Goal: Find specific page/section: Find specific page/section

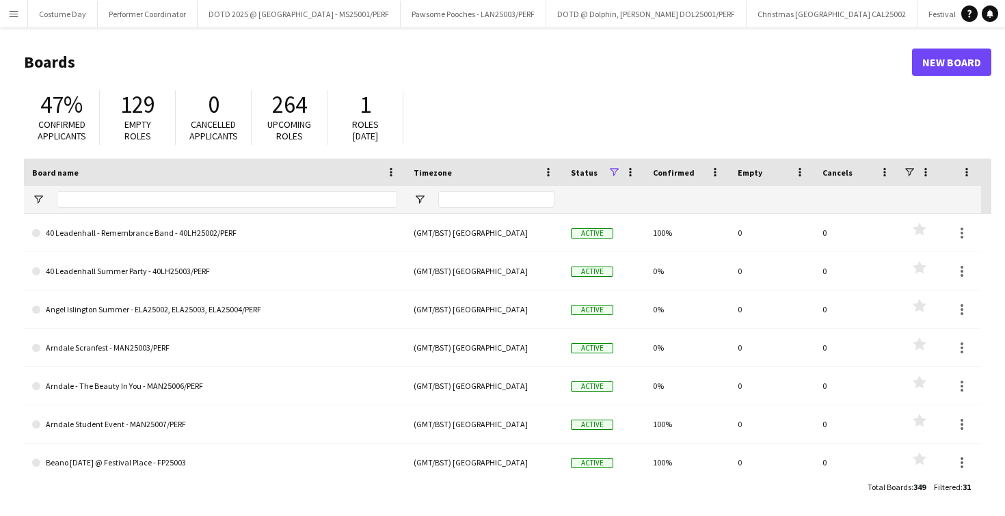
click at [8, 14] on app-icon "Menu" at bounding box center [13, 13] width 11 height 11
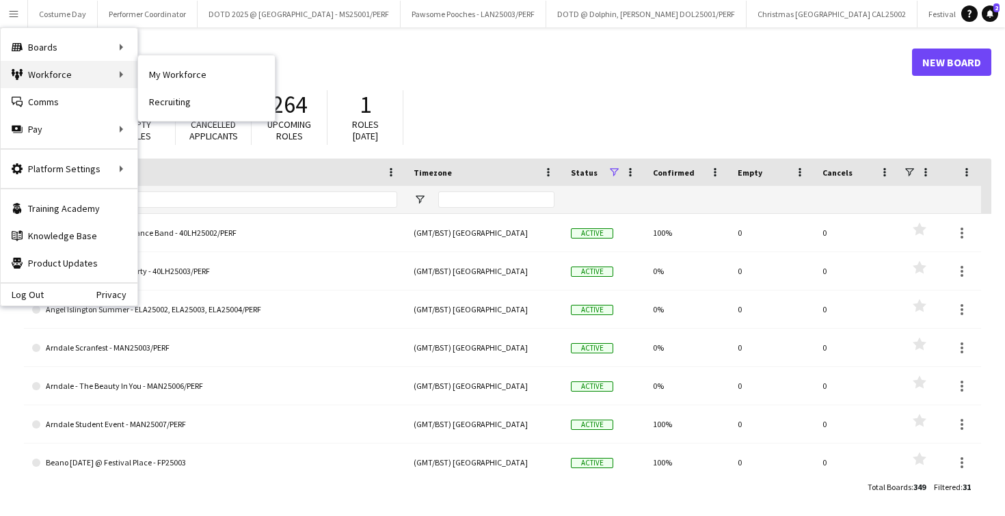
click at [113, 72] on div "Workforce Workforce" at bounding box center [69, 74] width 137 height 27
click at [189, 76] on link "My Workforce" at bounding box center [206, 74] width 137 height 27
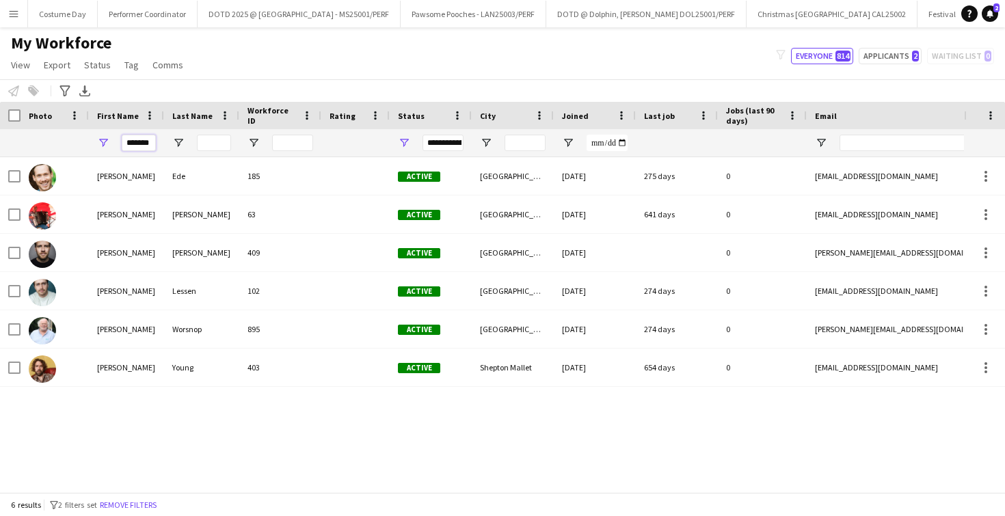
click at [136, 148] on input "*******" at bounding box center [139, 143] width 34 height 16
